Goal: Information Seeking & Learning: Learn about a topic

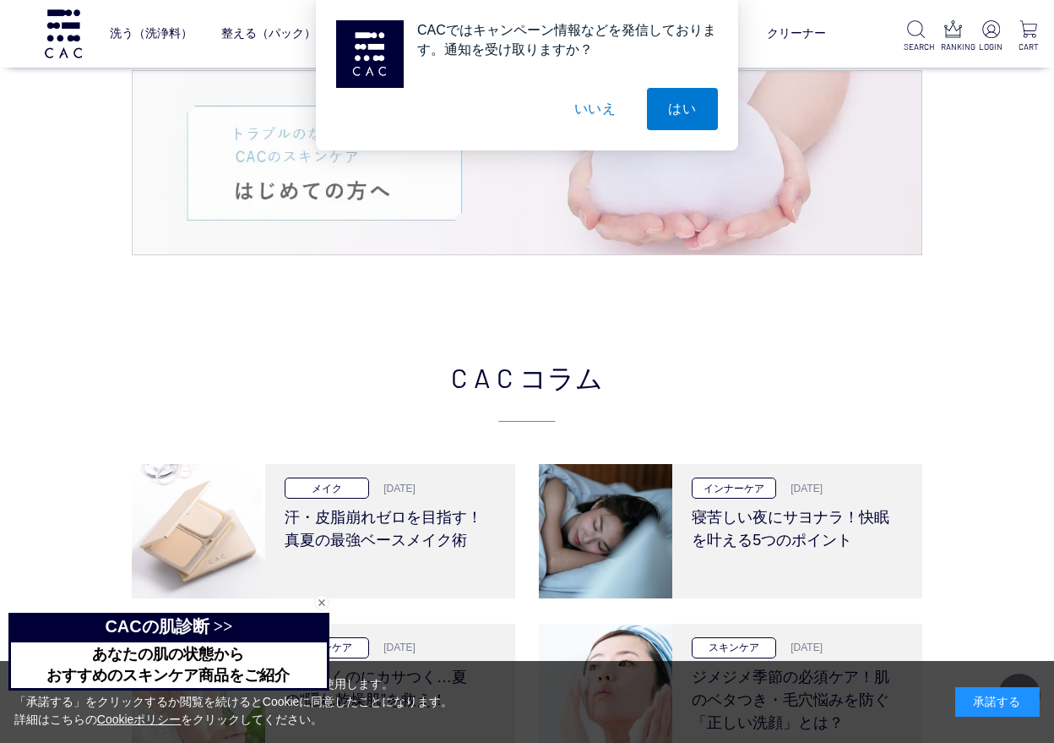
scroll to position [2957, 0]
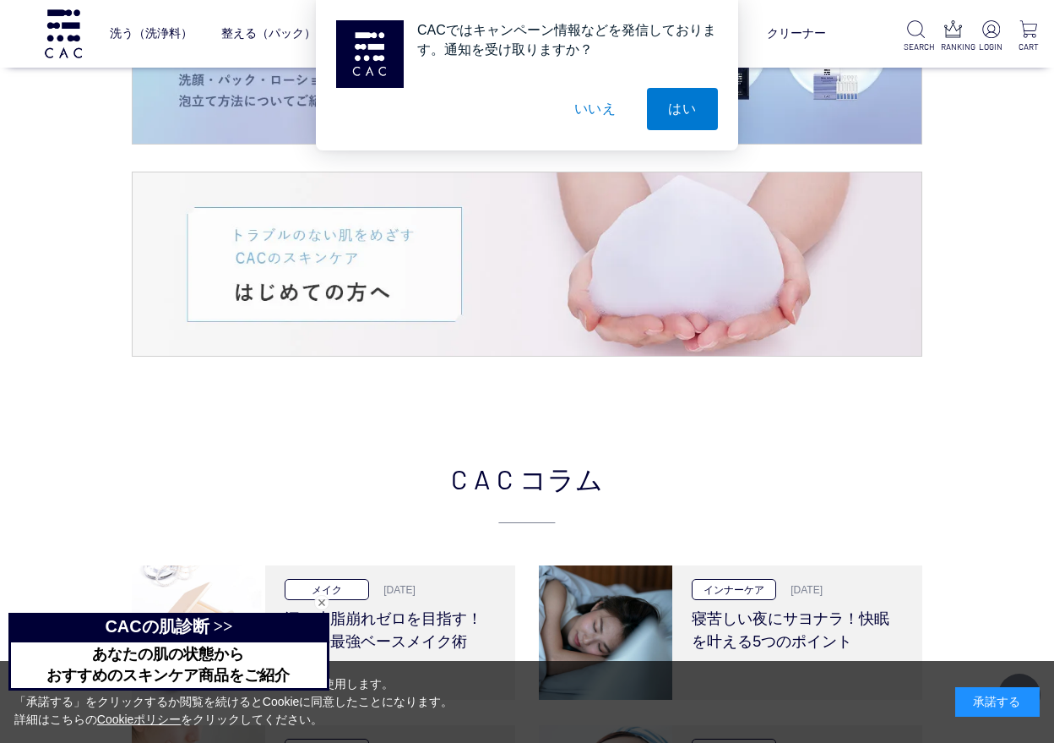
click at [158, 24] on div "CACではキャンペーン情報などを発信しております。通知を受け取りますか？ はい いいえ" at bounding box center [527, 75] width 1054 height 150
click at [155, 33] on div "CACではキャンペーン情報などを発信しております。通知を受け取りますか？ はい いいえ" at bounding box center [527, 75] width 1054 height 150
click at [796, 41] on div "CACではキャンペーン情報などを発信しております。通知を受け取りますか？ はい いいえ" at bounding box center [527, 75] width 1054 height 150
click at [1001, 140] on div "CACではキャンペーン情報などを発信しております。通知を受け取りますか？ はい いいえ" at bounding box center [527, 75] width 1054 height 150
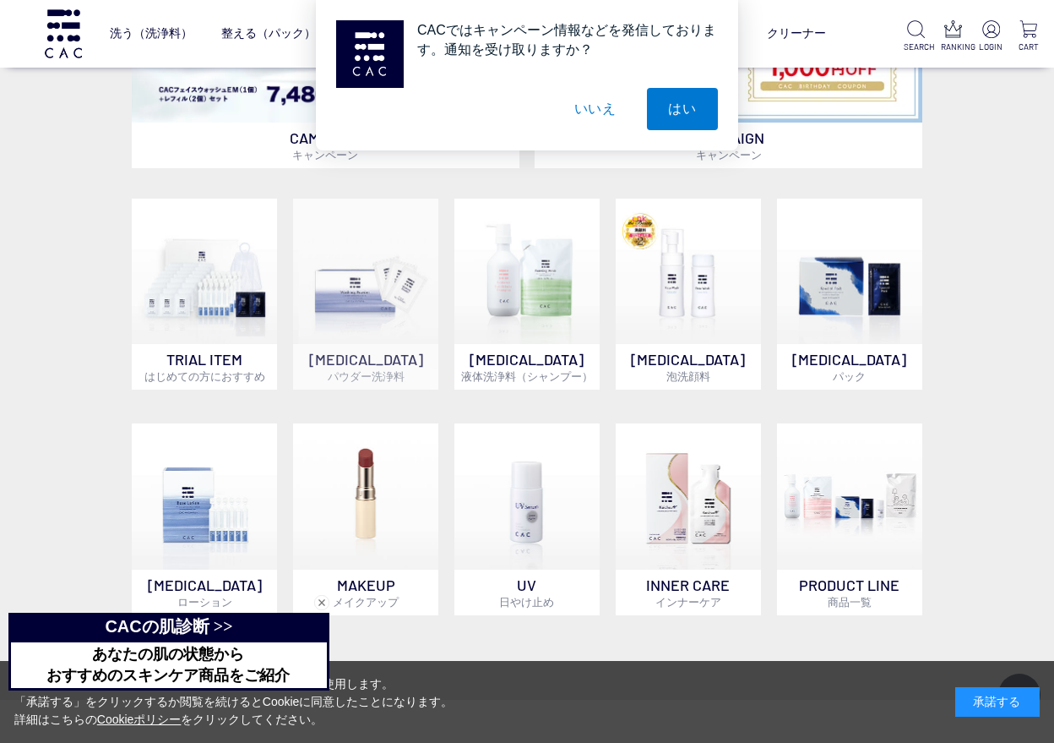
scroll to position [860, 0]
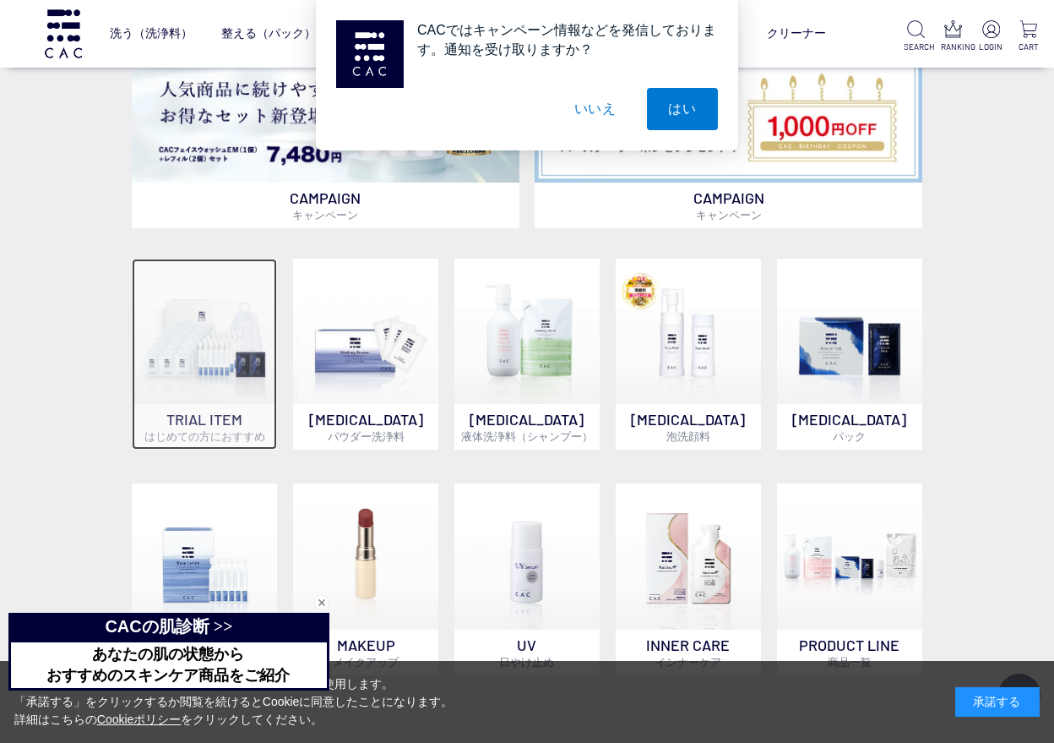
click at [188, 372] on img at bounding box center [204, 331] width 145 height 145
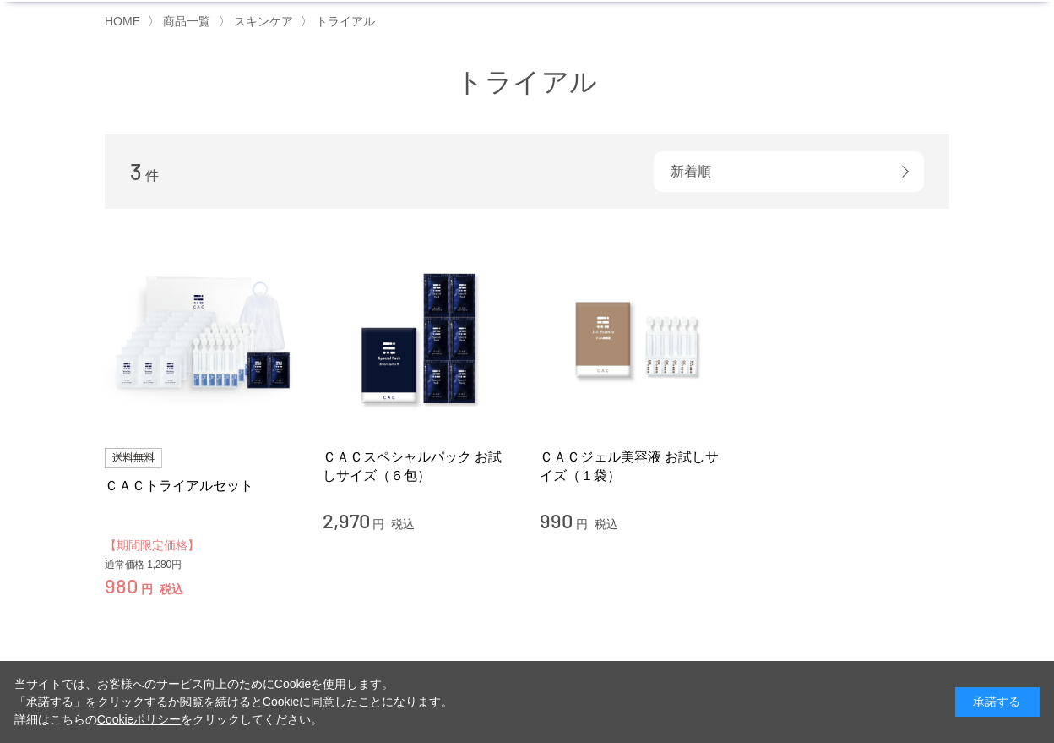
scroll to position [84, 0]
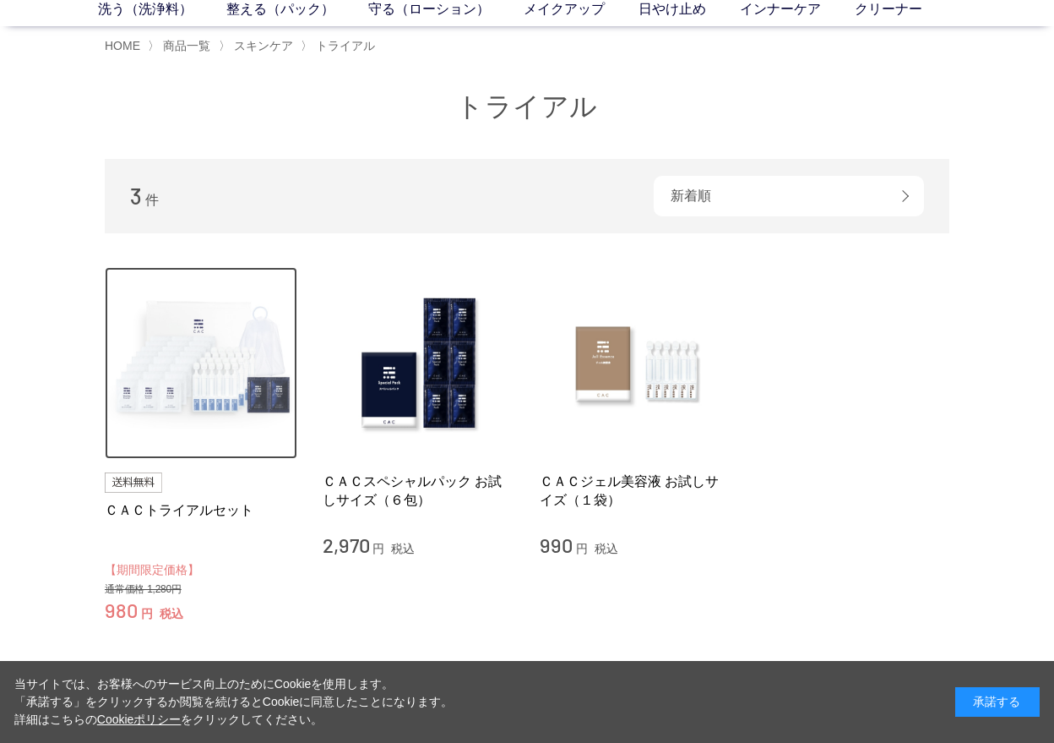
click at [226, 359] on img at bounding box center [201, 363] width 193 height 193
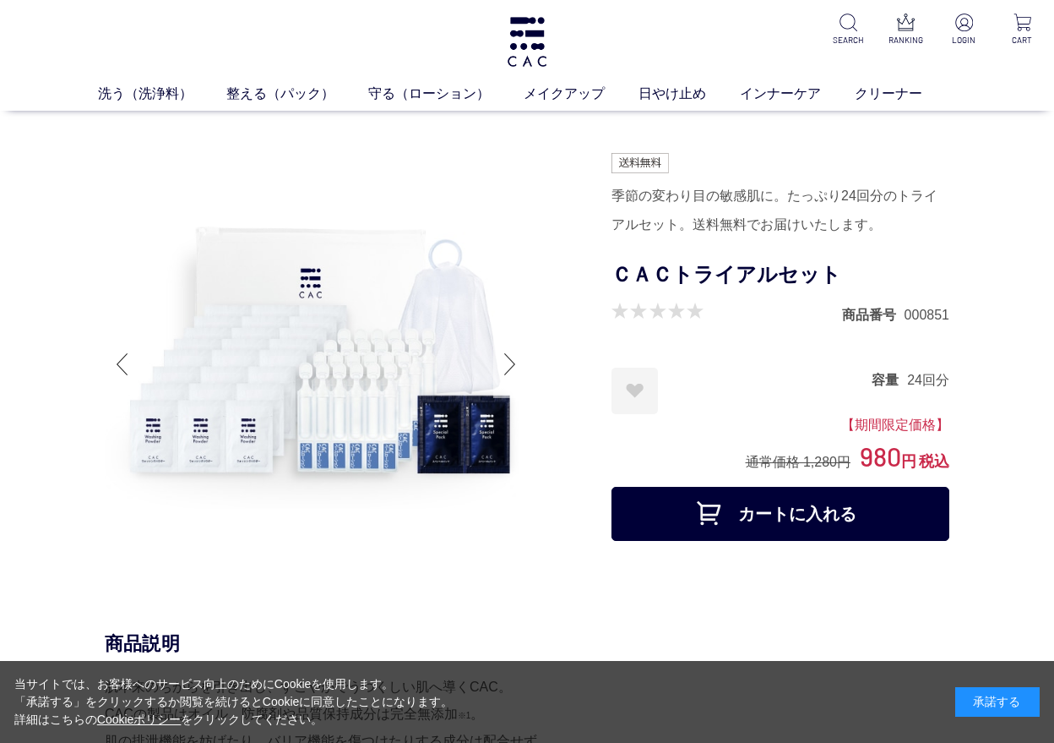
click at [509, 357] on div at bounding box center [510, 364] width 34 height 68
click at [509, 368] on div at bounding box center [510, 364] width 34 height 68
click at [513, 365] on div at bounding box center [510, 364] width 34 height 68
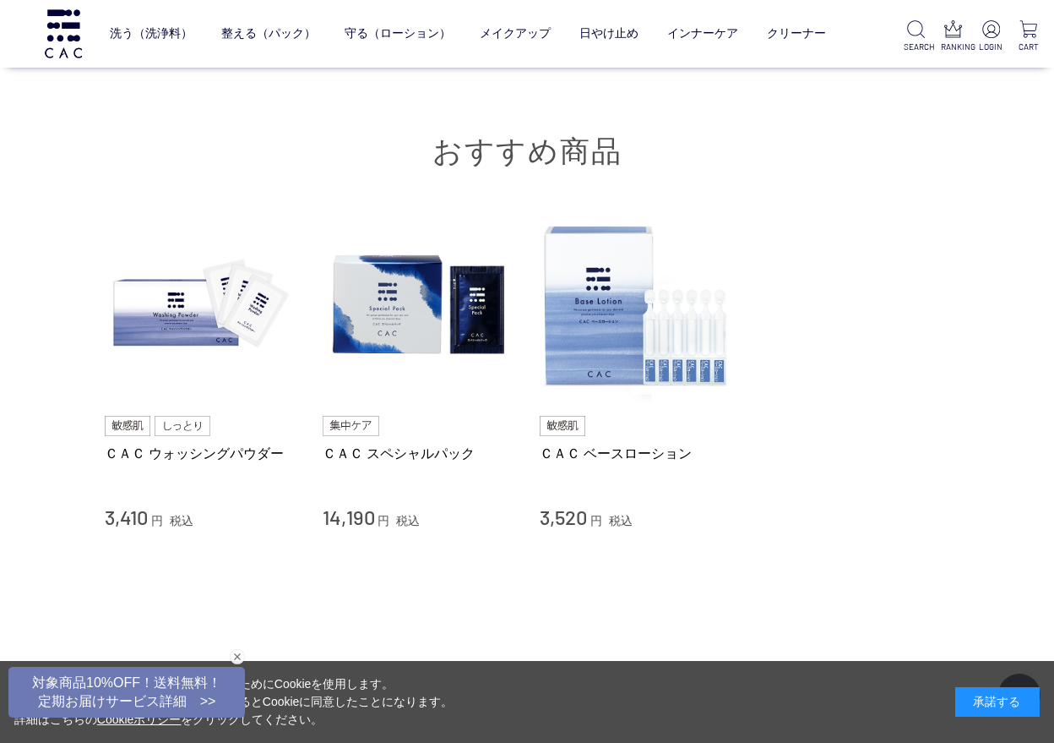
scroll to position [6167, 0]
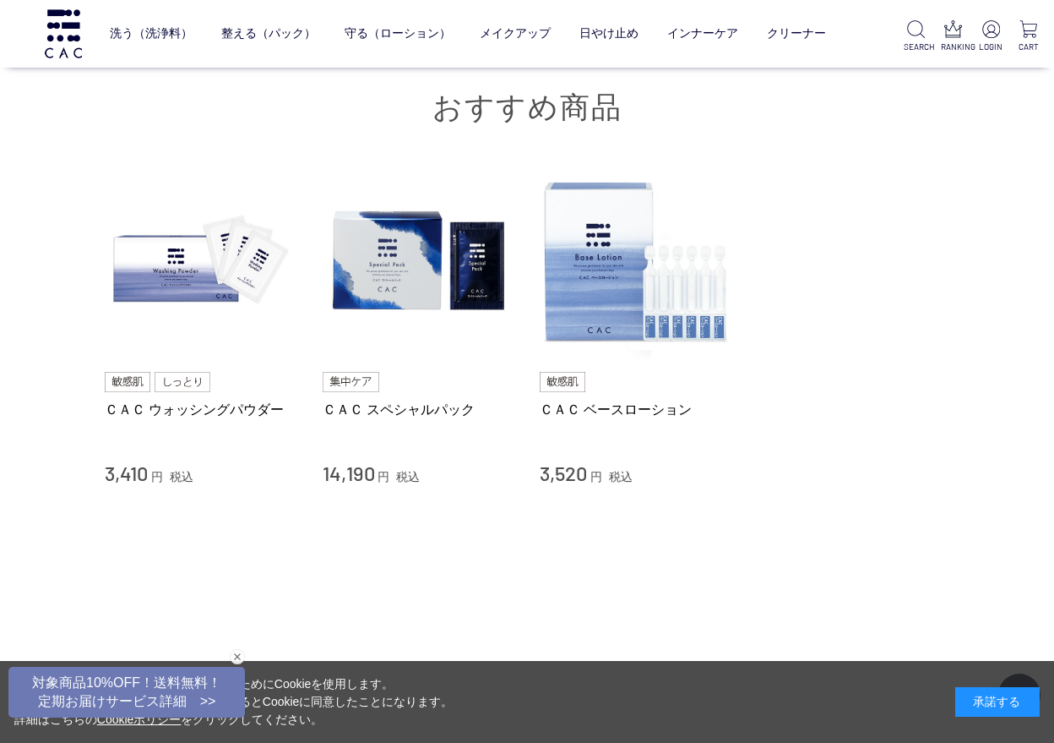
click at [1001, 697] on div "承諾する" at bounding box center [998, 702] width 84 height 30
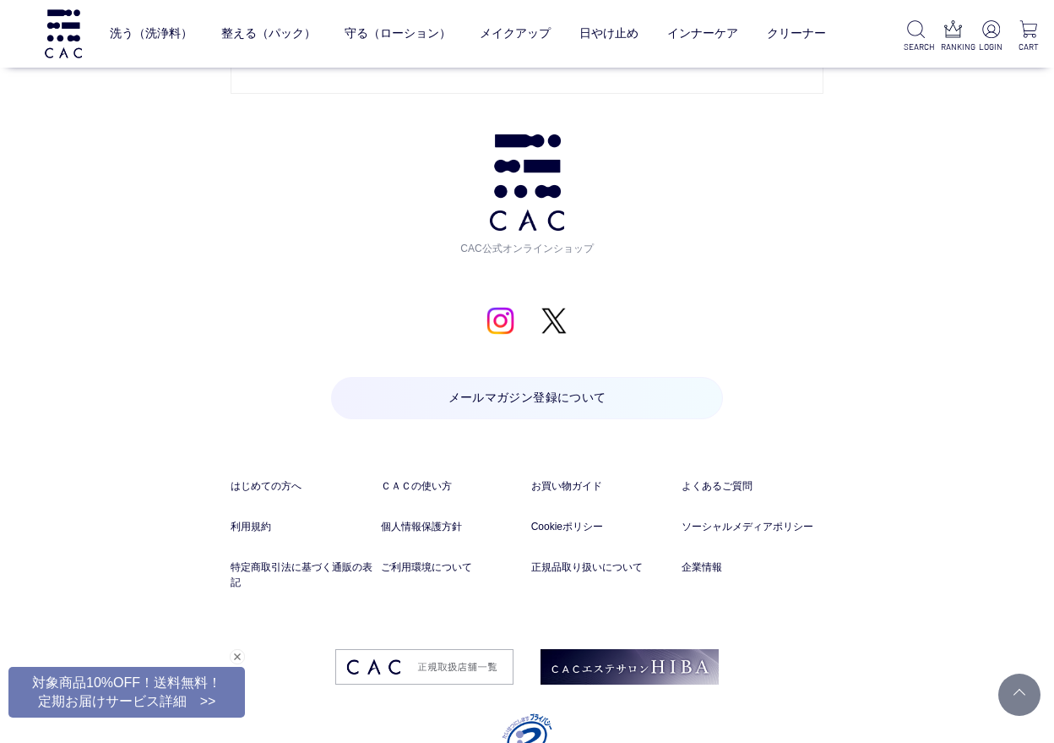
scroll to position [7773, 0]
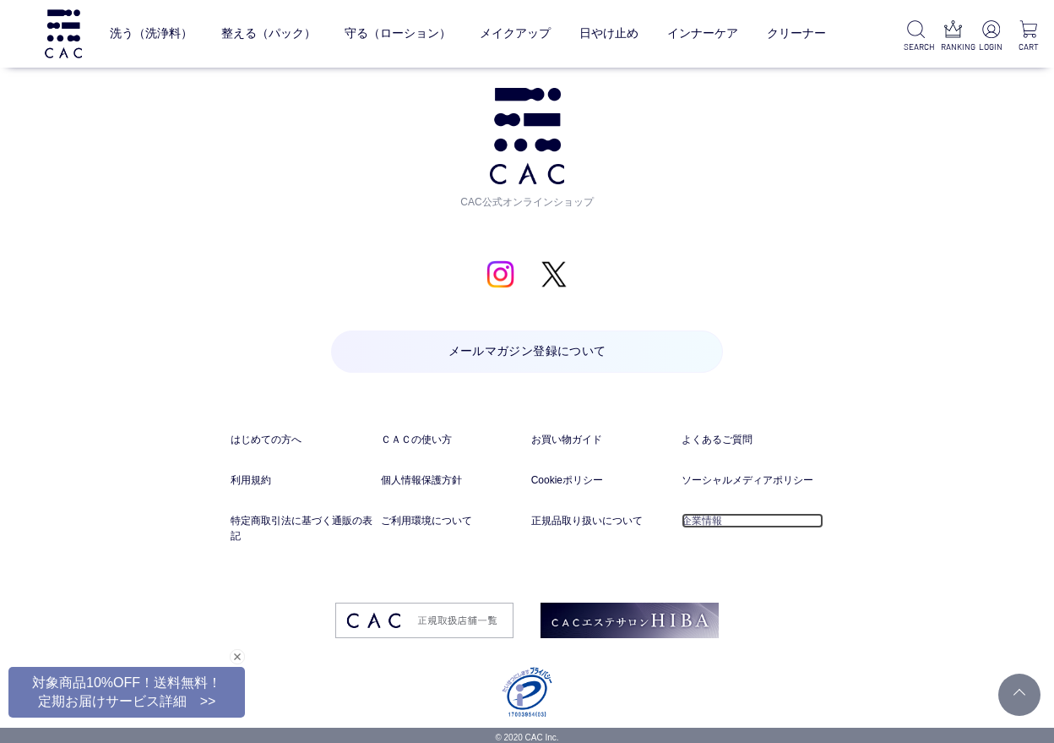
click at [712, 519] on link "企業情報" at bounding box center [753, 520] width 142 height 15
